Goal: Ask a question

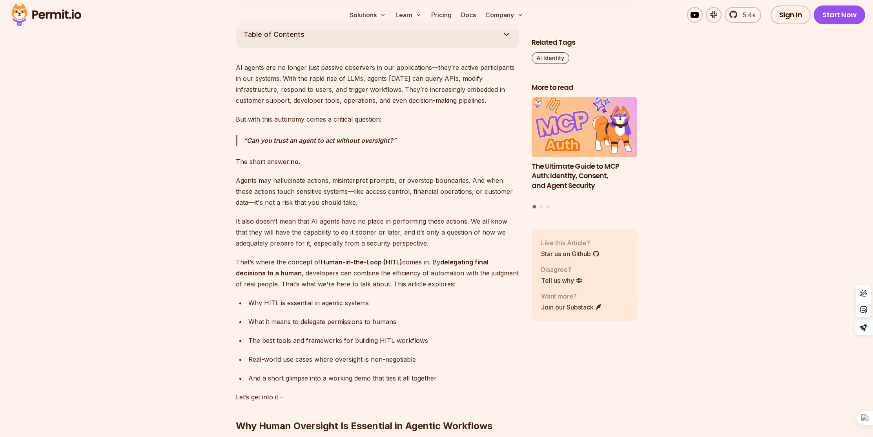
scroll to position [466, 0]
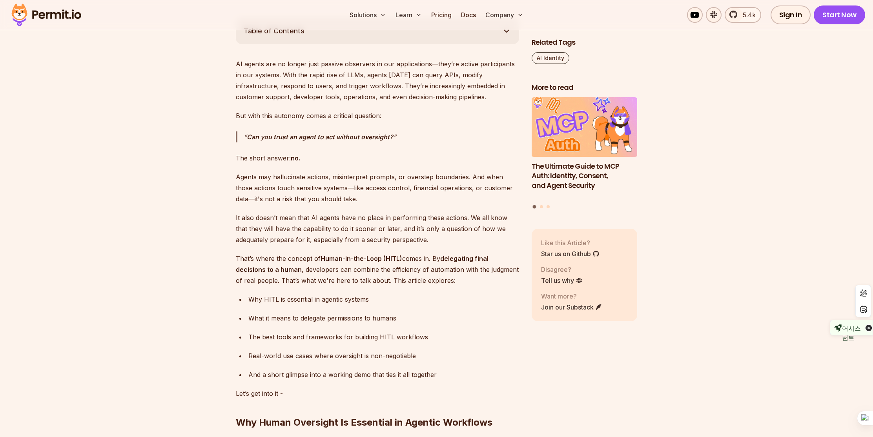
click at [858, 332] on div "어시스턴트" at bounding box center [851, 328] width 43 height 16
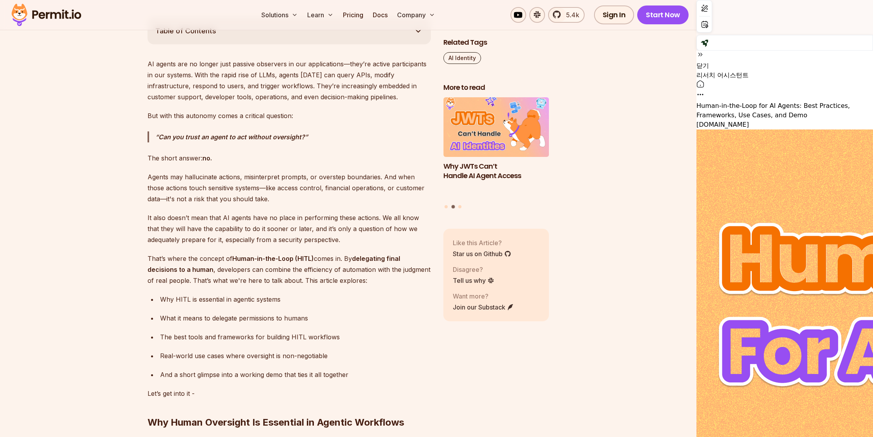
click at [705, 51] on icon at bounding box center [701, 55] width 8 height 8
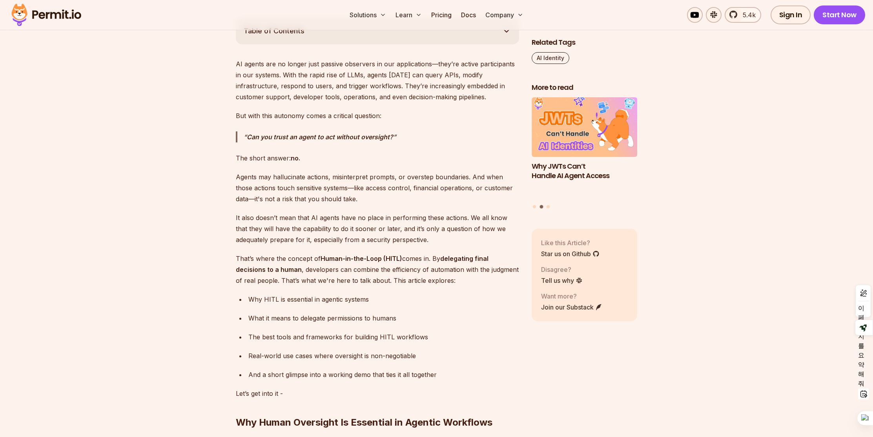
click at [859, 389] on icon at bounding box center [864, 394] width 11 height 11
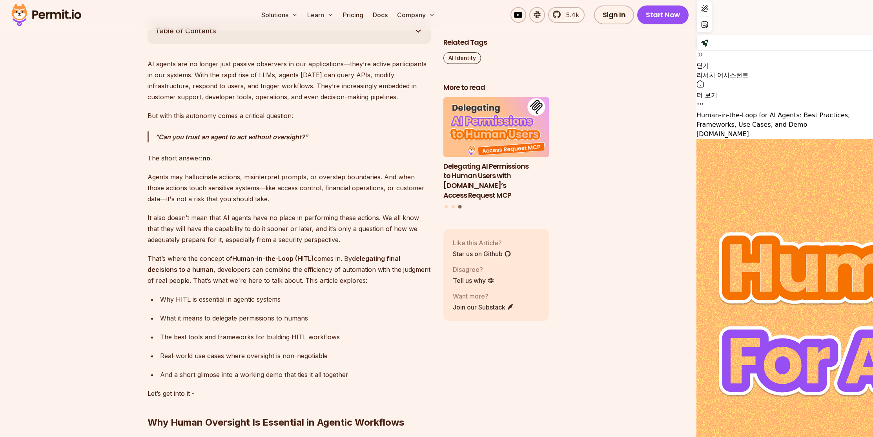
click at [705, 100] on icon at bounding box center [701, 104] width 8 height 8
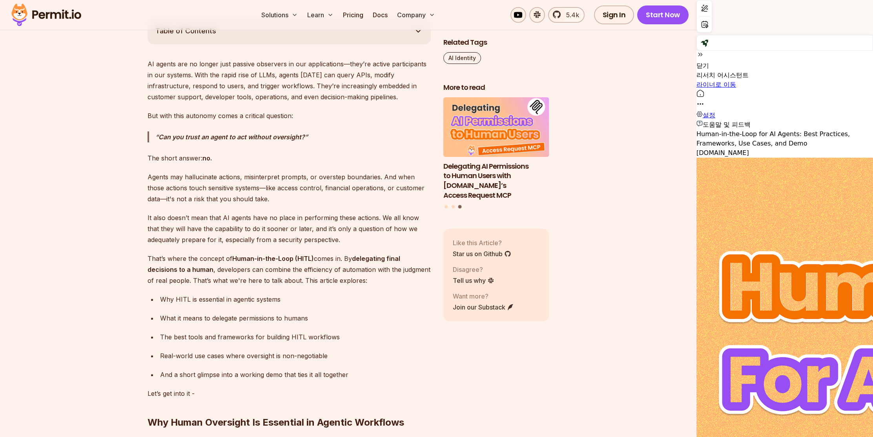
click at [704, 90] on icon at bounding box center [700, 93] width 7 height 7
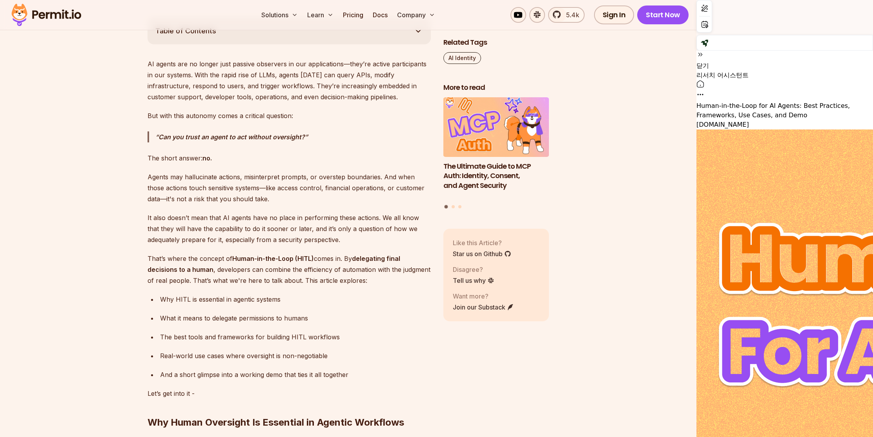
click at [705, 51] on icon at bounding box center [701, 55] width 8 height 8
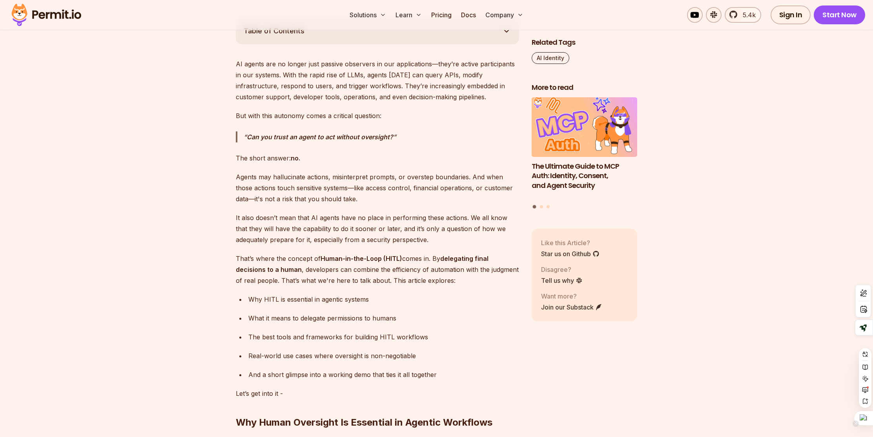
click at [866, 419] on div at bounding box center [864, 418] width 19 height 14
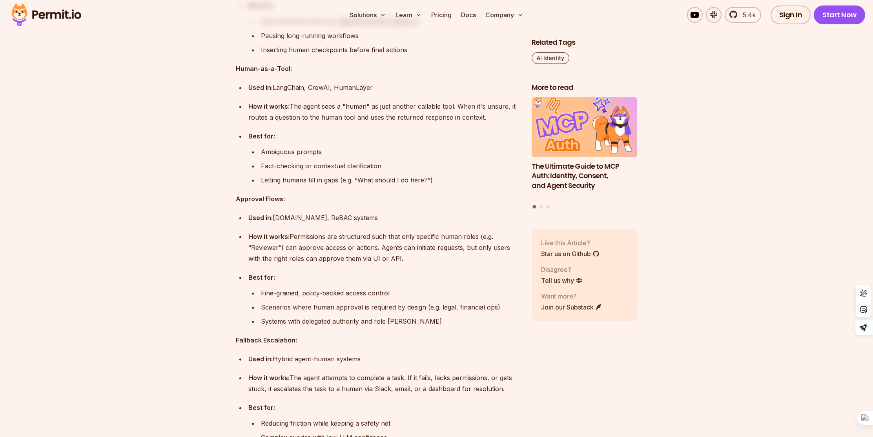
scroll to position [2835, 0]
